Goal: Transaction & Acquisition: Purchase product/service

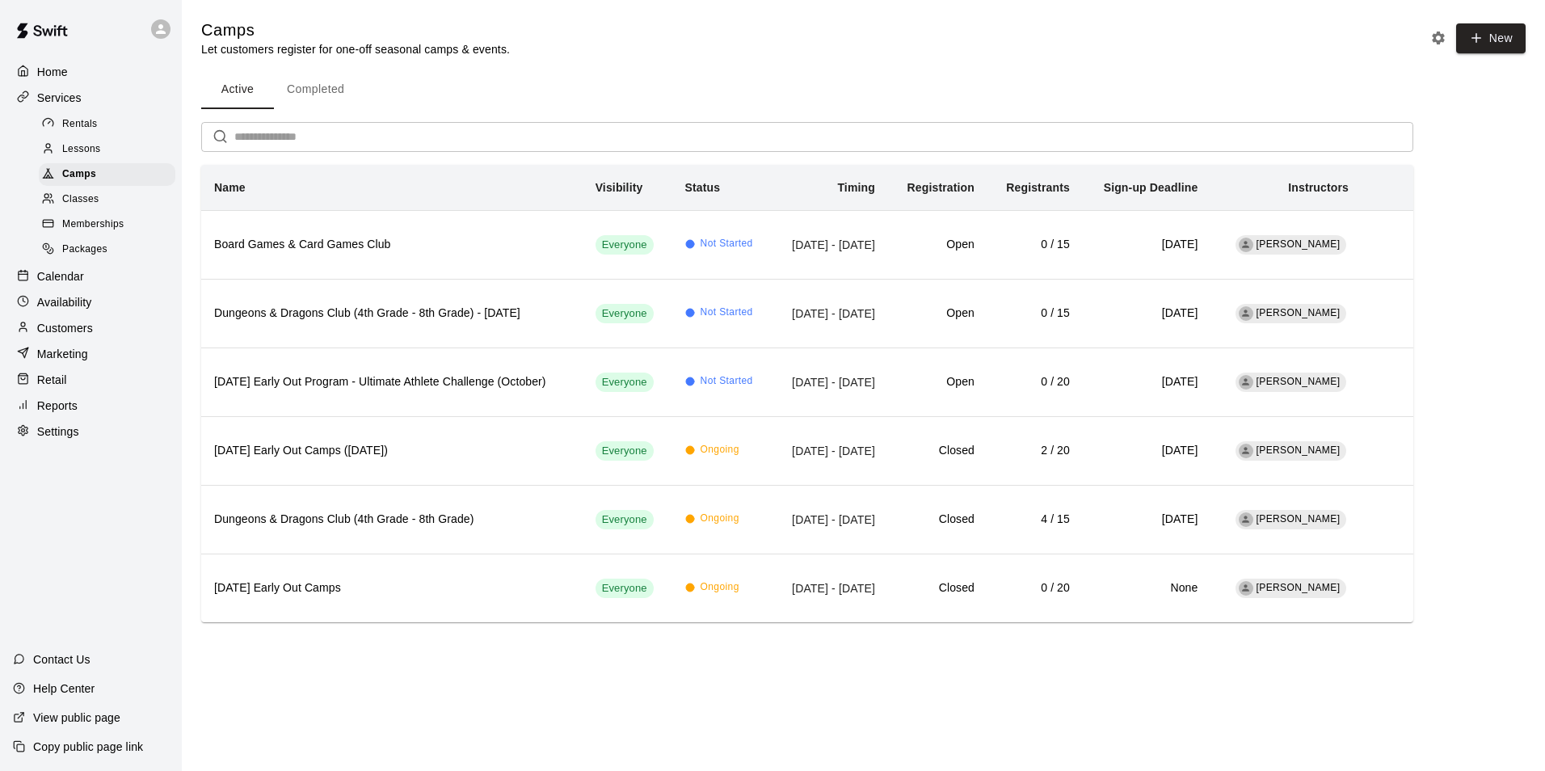
click at [71, 386] on div "Retail" at bounding box center [91, 380] width 156 height 24
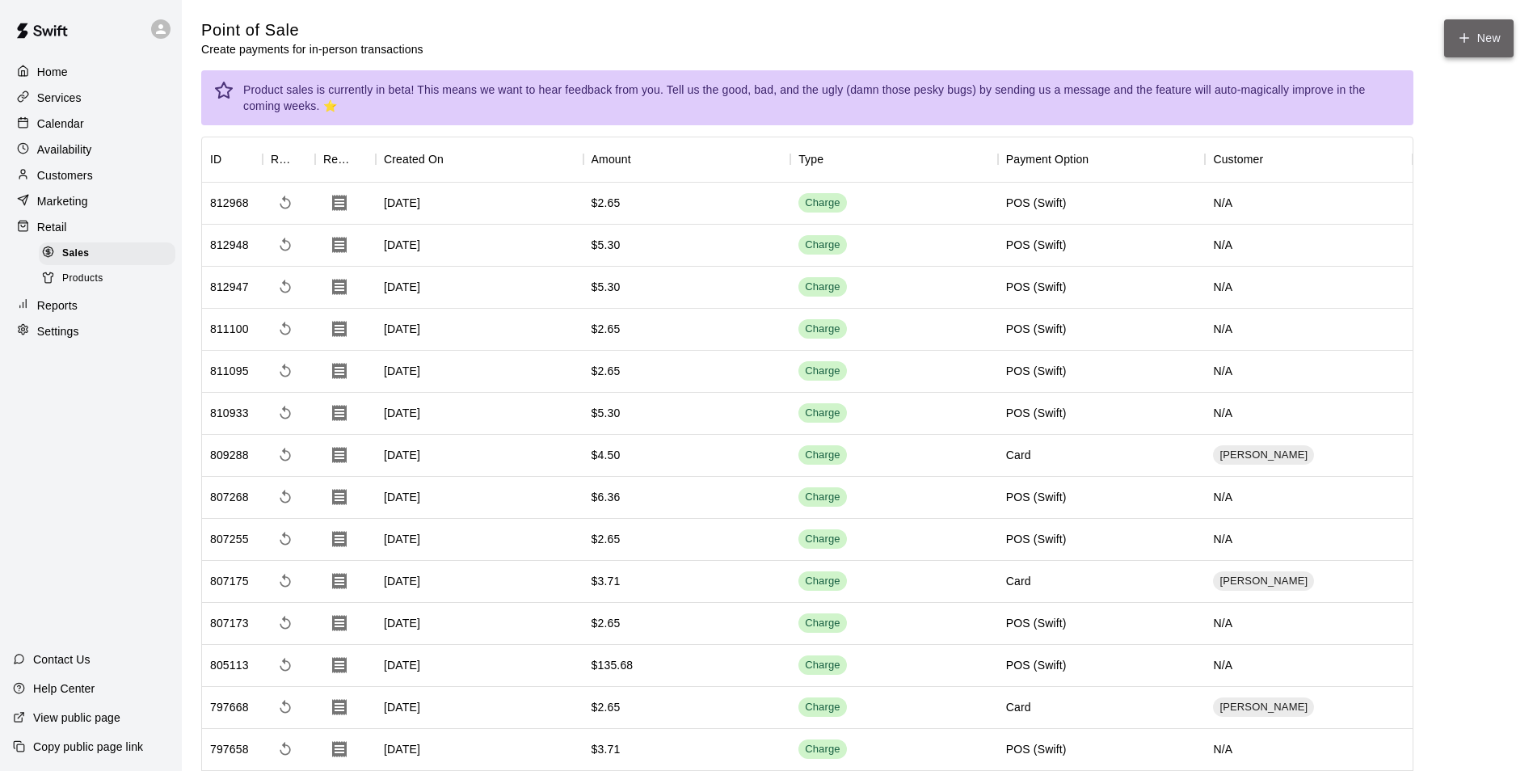
click at [1468, 31] on icon "button" at bounding box center [1464, 38] width 15 height 15
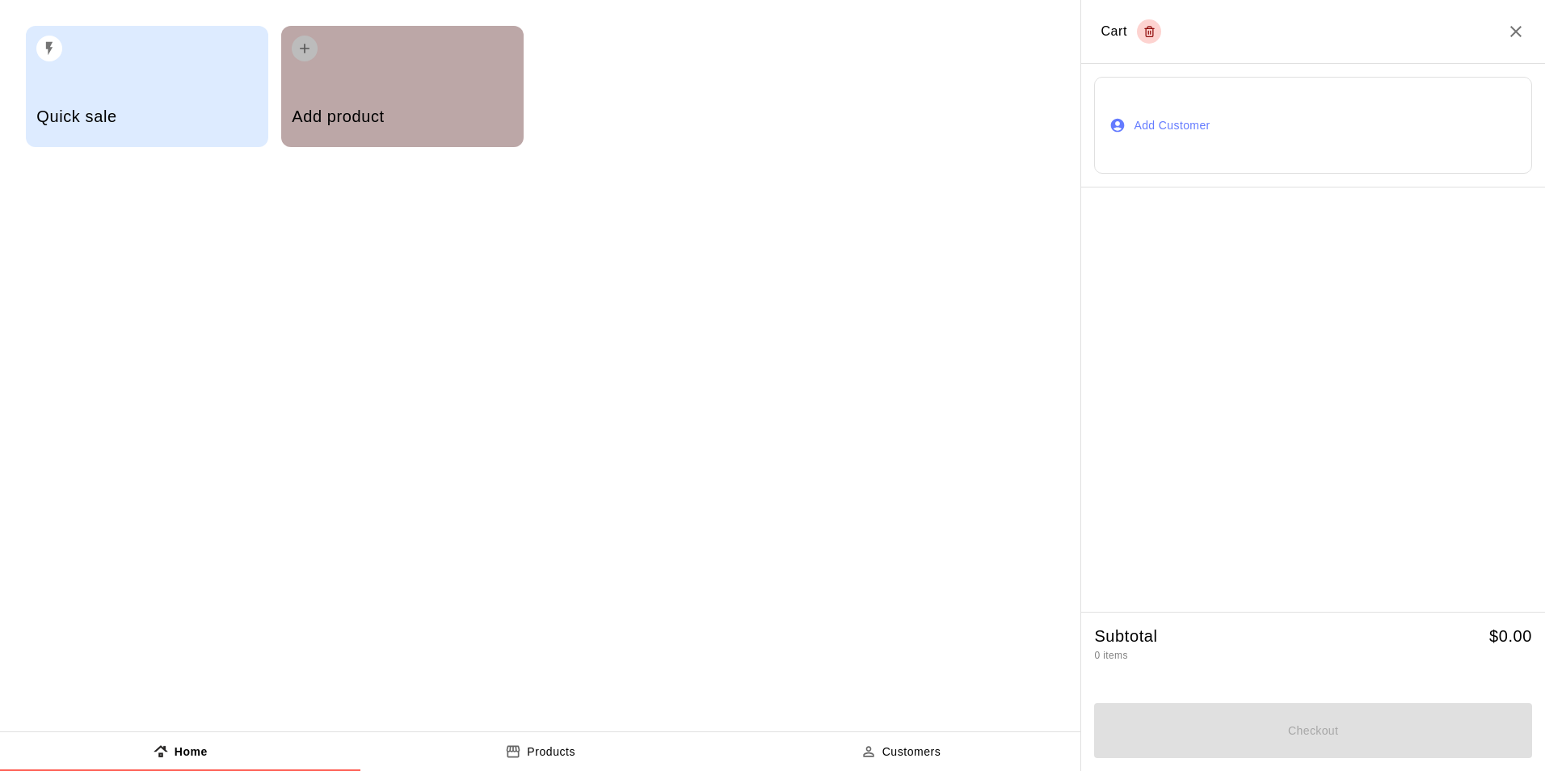
click at [464, 93] on div "Add product" at bounding box center [402, 118] width 221 height 57
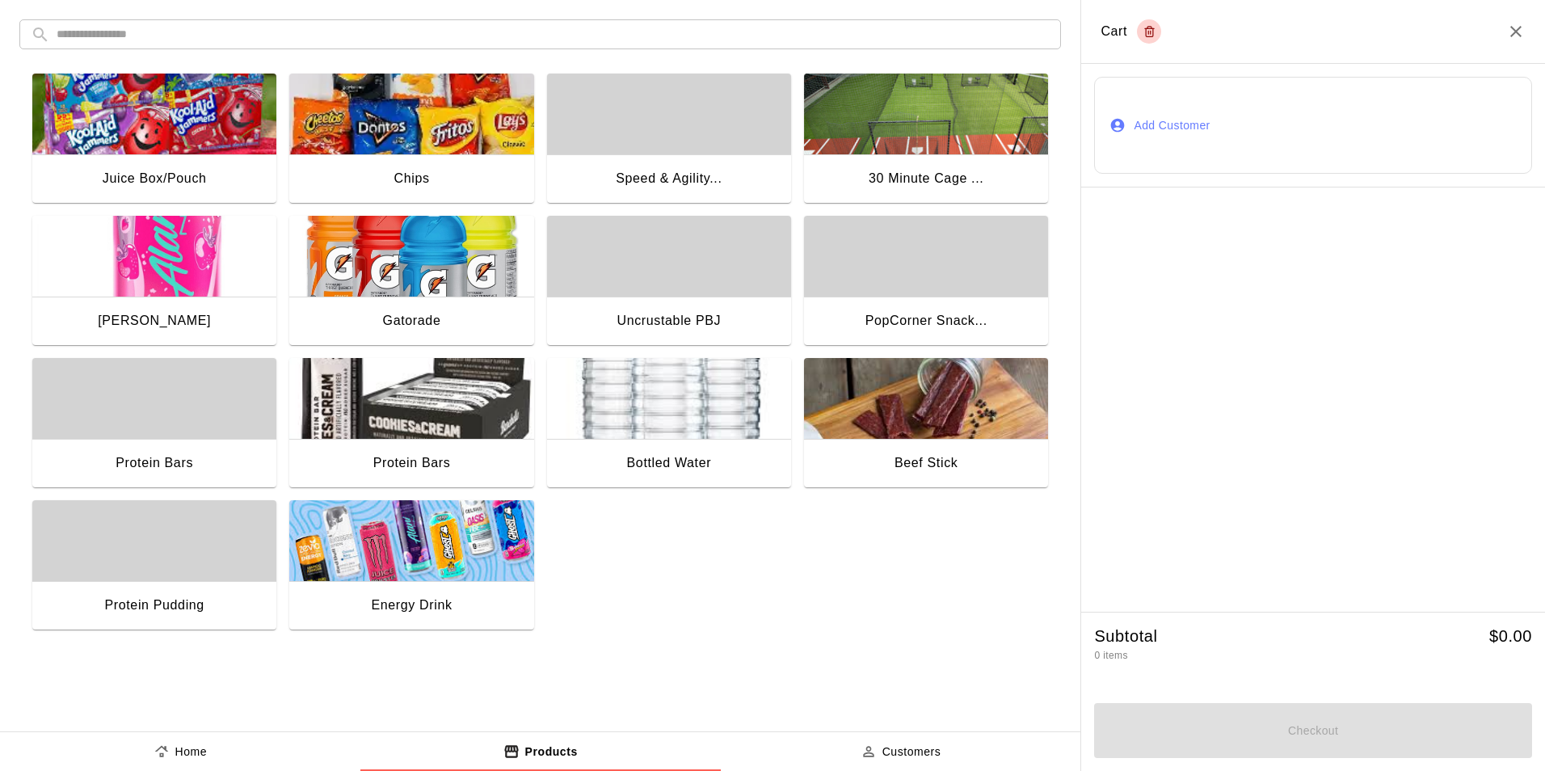
click at [453, 570] on img "button" at bounding box center [411, 540] width 244 height 81
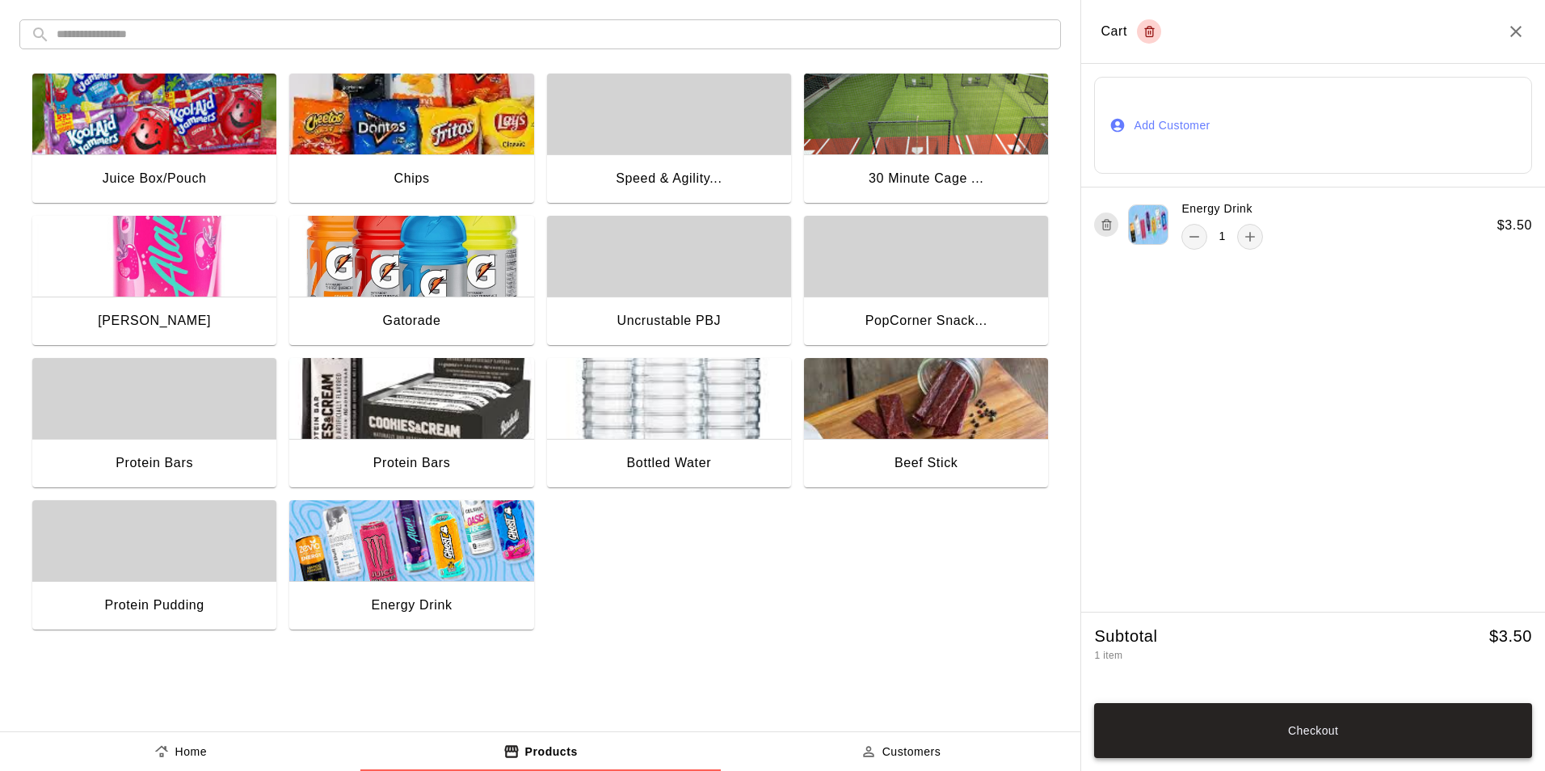
click at [1241, 734] on button "Checkout" at bounding box center [1313, 730] width 438 height 55
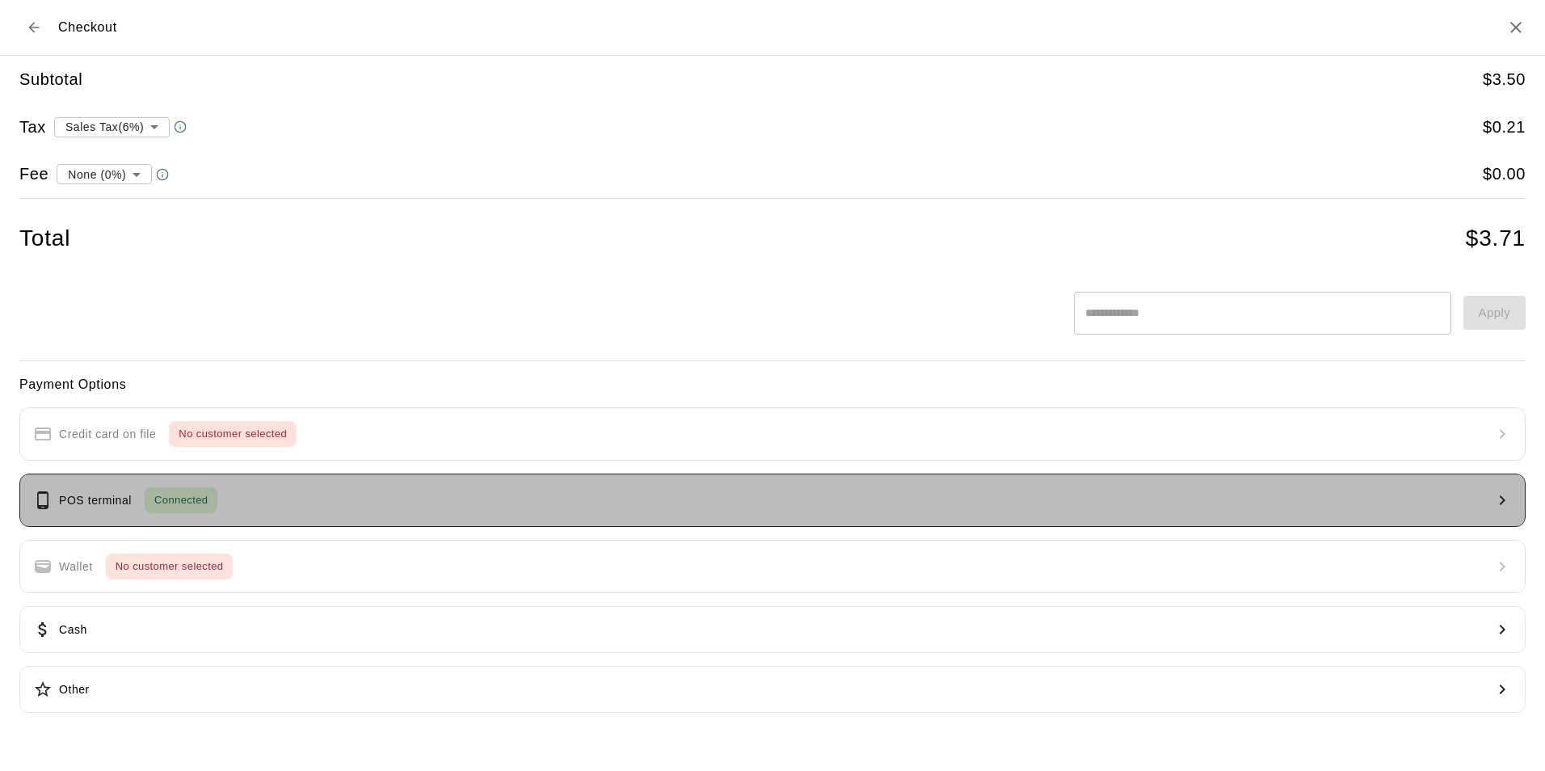
click at [179, 511] on div "Connected" at bounding box center [181, 500] width 73 height 26
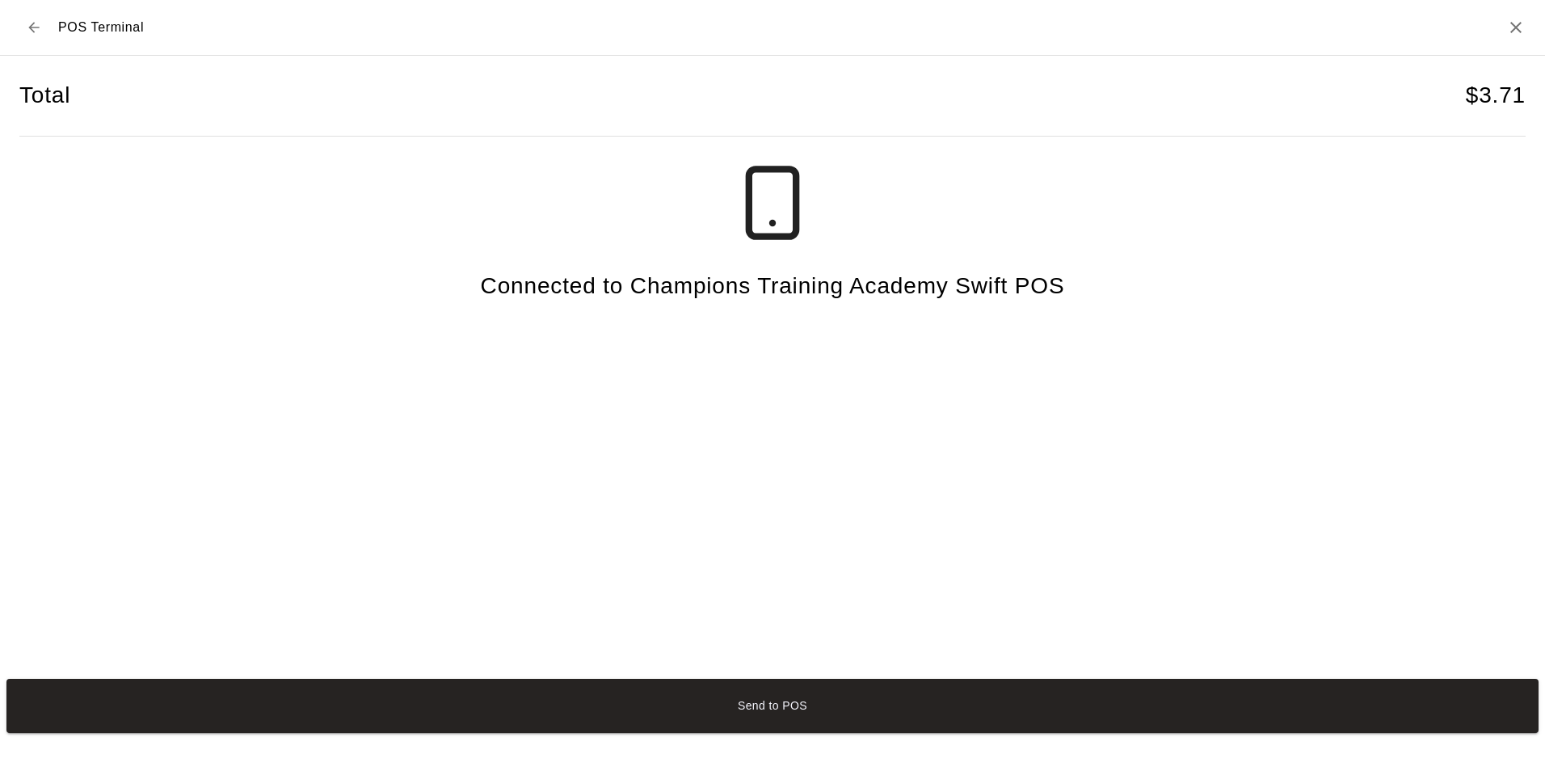
click at [881, 709] on button "Send to POS" at bounding box center [772, 706] width 1532 height 54
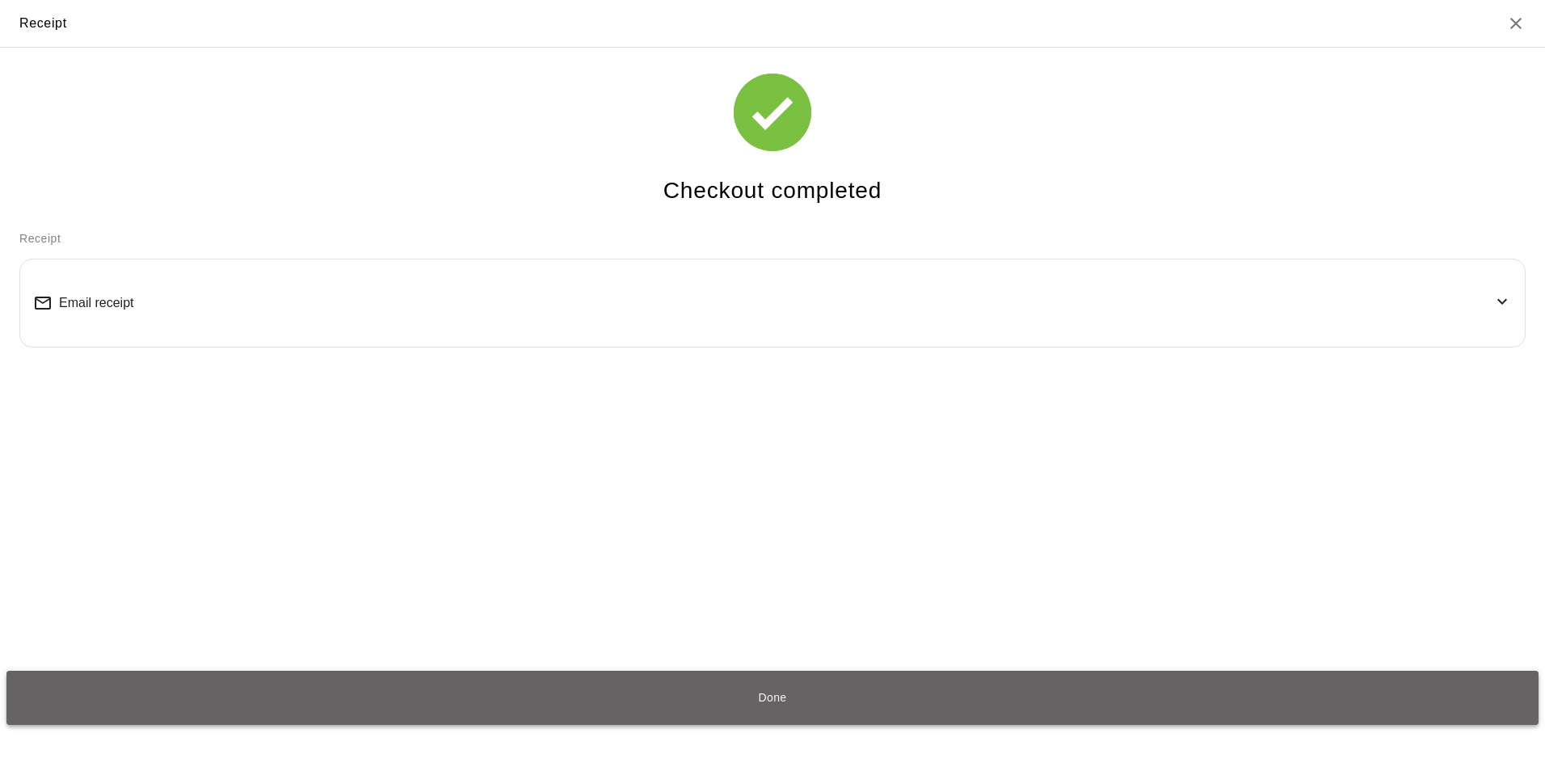
click at [782, 712] on button "Done" at bounding box center [772, 698] width 1532 height 54
